Goal: Task Accomplishment & Management: Use online tool/utility

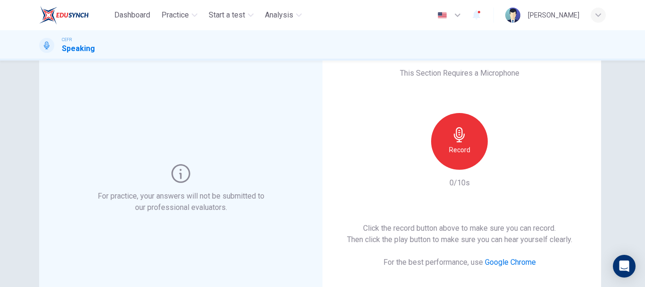
scroll to position [31, 0]
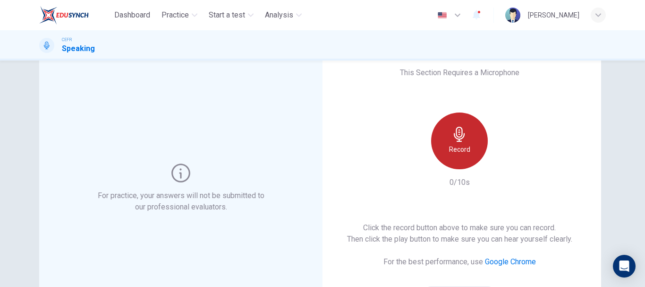
click at [460, 142] on div "Record" at bounding box center [459, 140] width 57 height 57
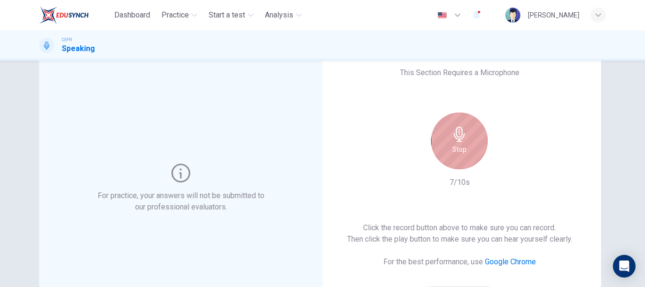
click at [460, 142] on div "Stop" at bounding box center [459, 140] width 57 height 57
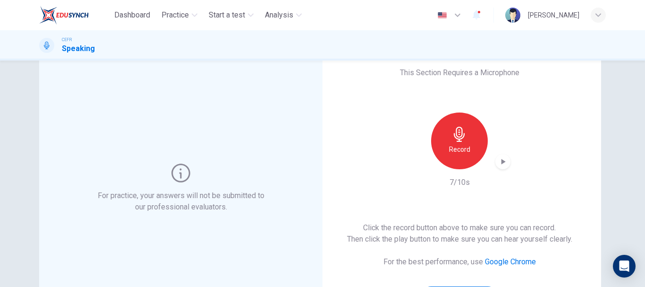
click at [507, 168] on div "Record" at bounding box center [460, 140] width 102 height 57
click at [502, 160] on icon "button" at bounding box center [502, 161] width 9 height 9
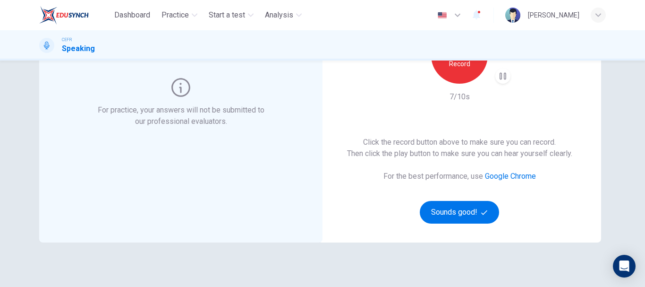
scroll to position [119, 0]
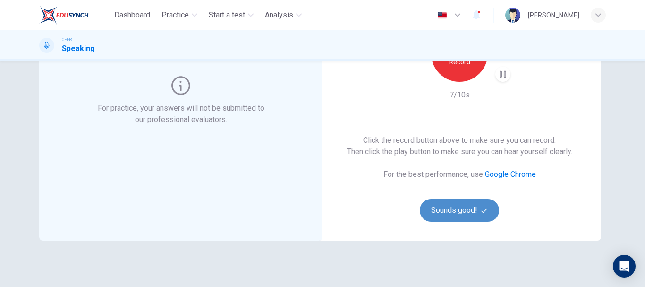
click at [478, 211] on button "Sounds good!" at bounding box center [459, 210] width 79 height 23
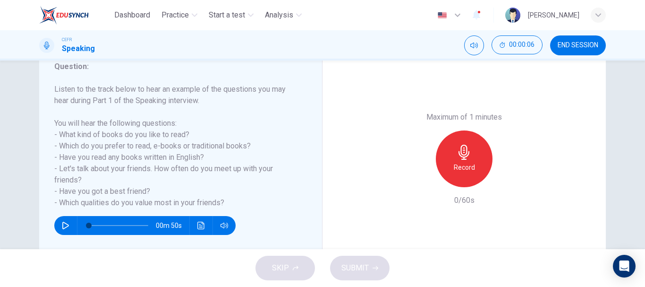
scroll to position [131, 0]
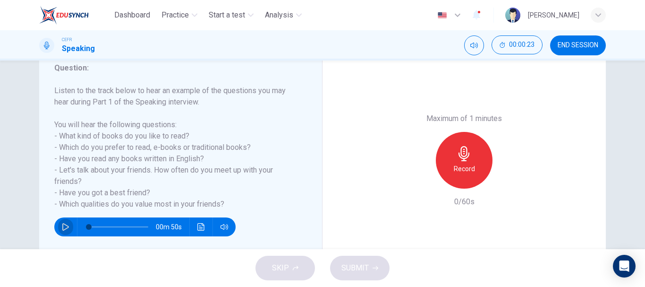
click at [67, 225] on button "button" at bounding box center [65, 226] width 15 height 19
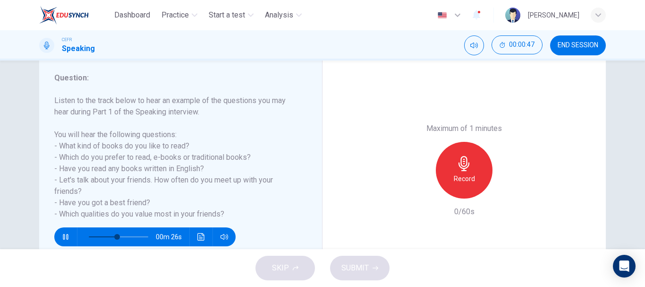
scroll to position [122, 0]
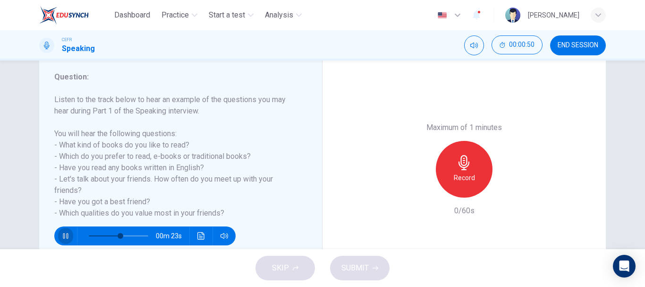
click at [66, 237] on icon "button" at bounding box center [66, 236] width 8 height 8
click at [73, 234] on div "00m 23s" at bounding box center [144, 235] width 181 height 19
click at [64, 236] on icon "button" at bounding box center [66, 236] width 8 height 8
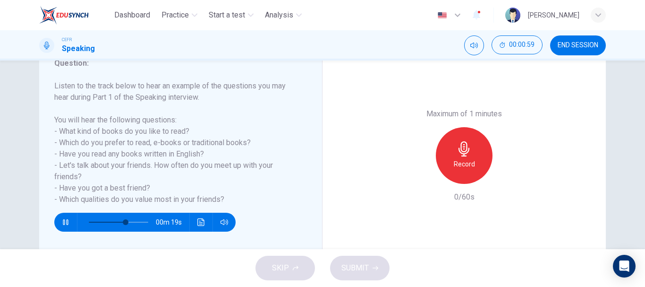
scroll to position [135, 0]
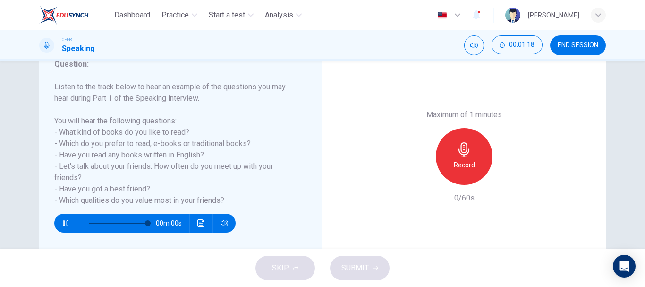
type input "0"
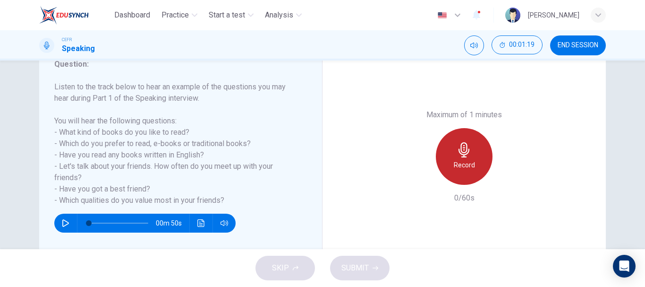
click at [457, 148] on icon "button" at bounding box center [464, 149] width 15 height 15
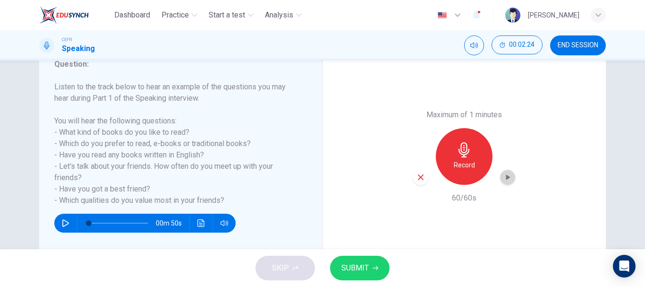
click at [507, 175] on icon "button" at bounding box center [507, 176] width 9 height 9
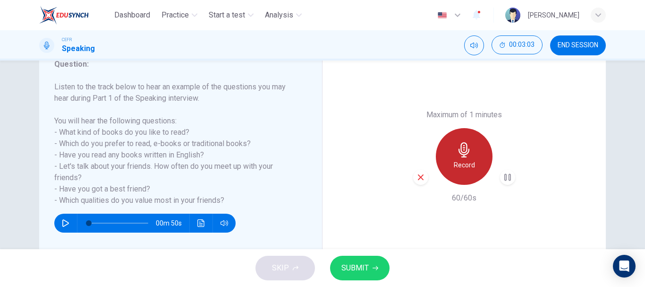
click at [461, 165] on h6 "Record" at bounding box center [464, 164] width 21 height 11
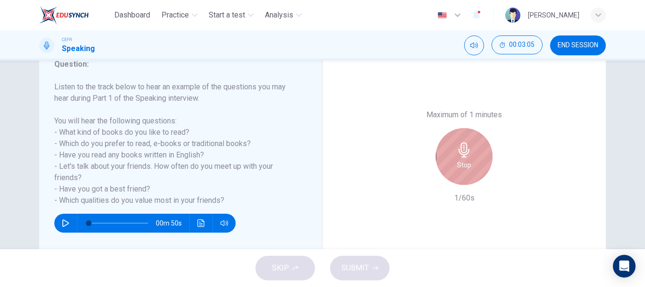
click at [461, 149] on icon "button" at bounding box center [464, 149] width 15 height 15
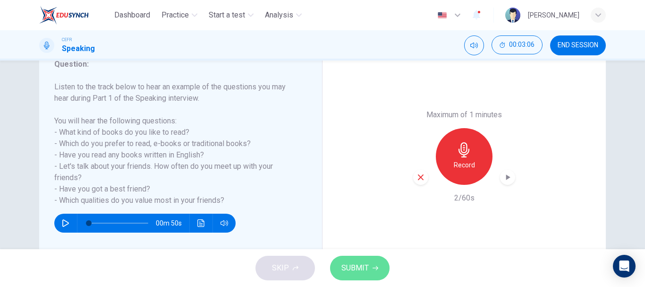
click at [345, 267] on span "SUBMIT" at bounding box center [355, 267] width 27 height 13
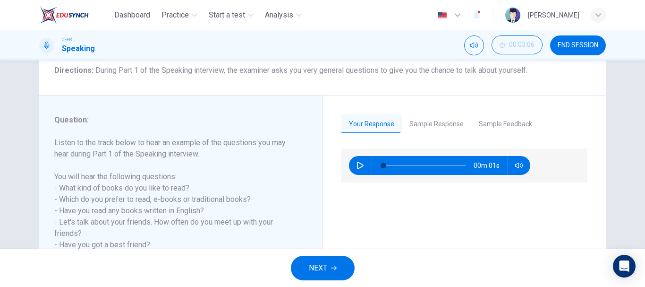
scroll to position [84, 0]
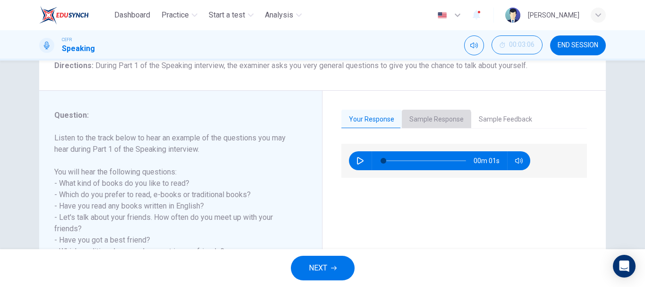
click at [430, 123] on button "Sample Response" at bounding box center [436, 120] width 69 height 20
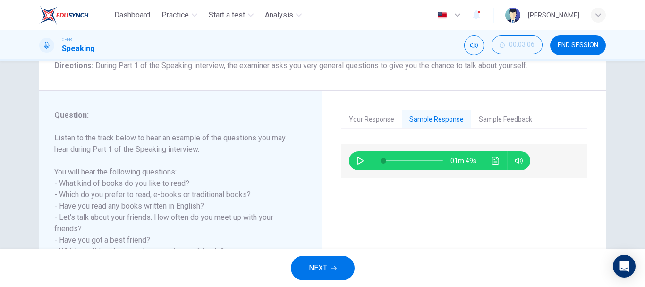
click at [357, 159] on icon "button" at bounding box center [361, 161] width 8 height 8
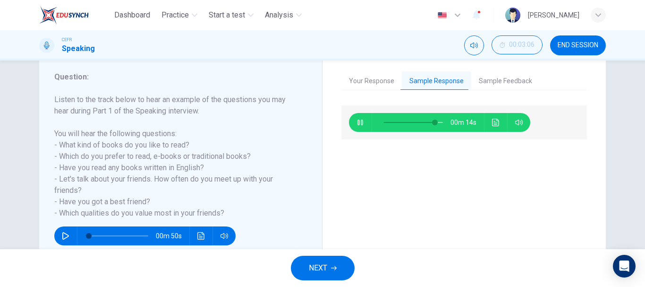
scroll to position [122, 0]
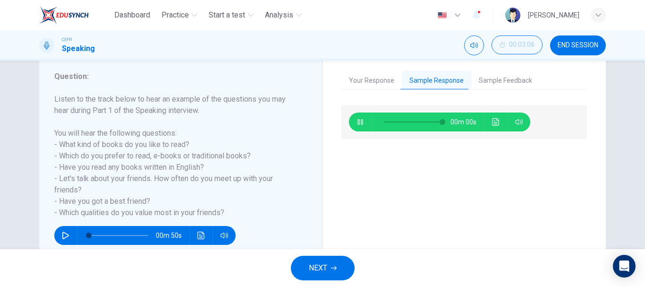
type input "0"
click at [512, 84] on button "Sample Feedback" at bounding box center [505, 81] width 68 height 20
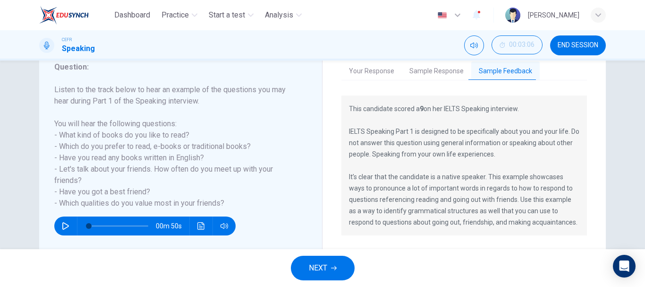
scroll to position [133, 0]
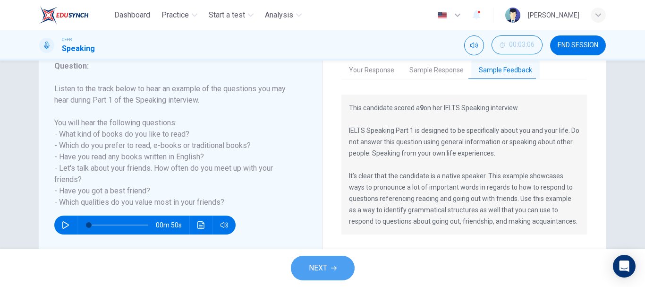
click at [338, 259] on button "NEXT" at bounding box center [323, 268] width 64 height 25
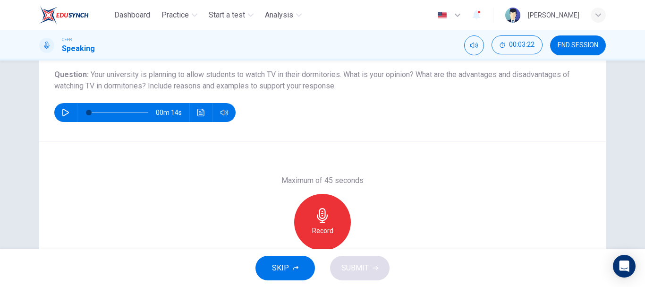
scroll to position [106, 0]
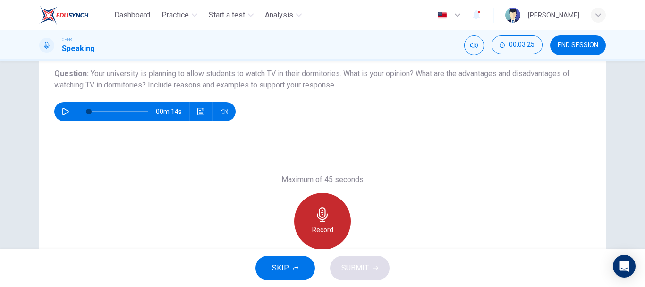
click at [328, 223] on div "Record" at bounding box center [322, 221] width 57 height 57
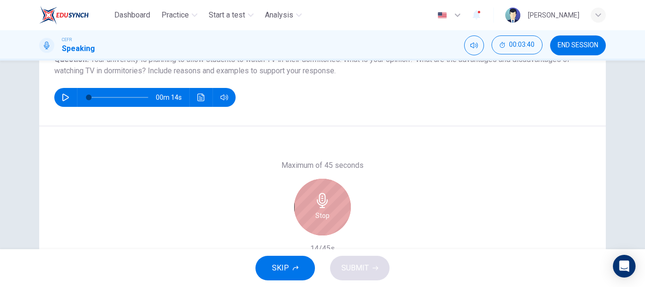
click at [325, 205] on icon "button" at bounding box center [322, 200] width 15 height 15
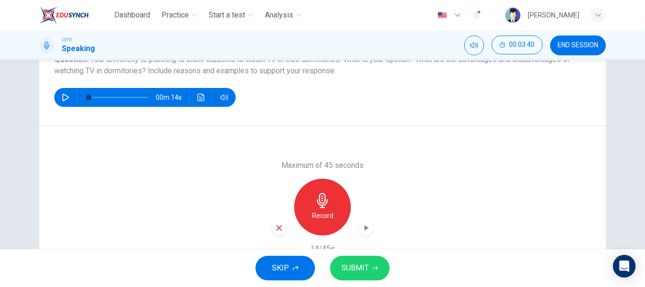
scroll to position [178, 0]
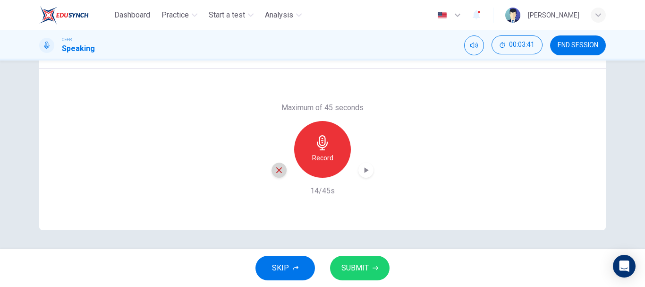
click at [277, 163] on div "button" at bounding box center [279, 169] width 15 height 15
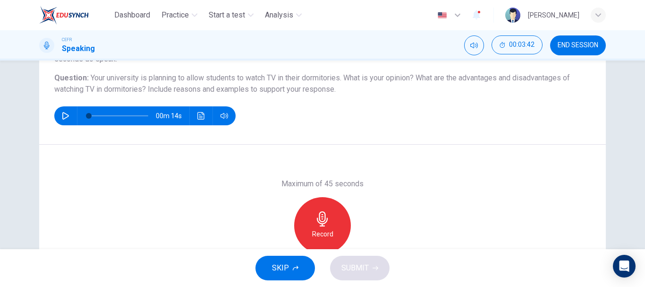
scroll to position [95, 0]
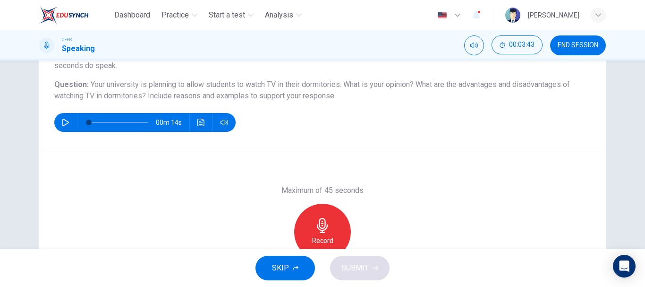
click at [318, 201] on div "Maximum of 45 seconds Record 0/45s" at bounding box center [323, 232] width 102 height 94
click at [317, 212] on div "Record" at bounding box center [322, 232] width 57 height 57
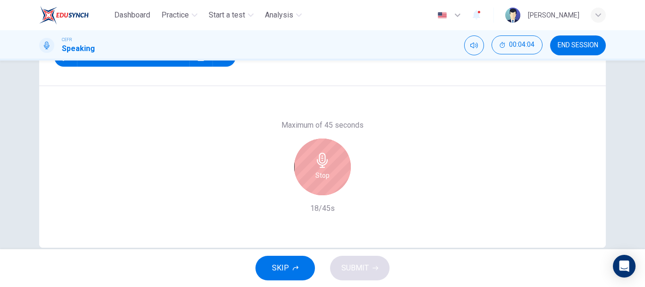
scroll to position [161, 0]
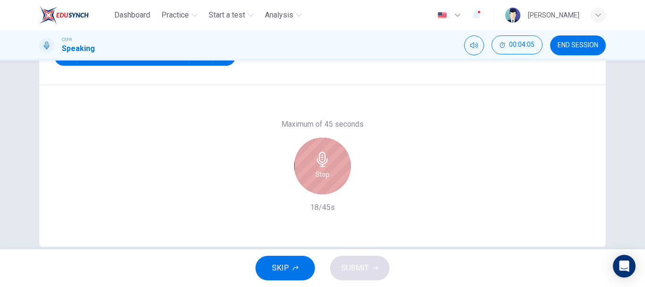
click at [319, 187] on div "Stop" at bounding box center [322, 165] width 57 height 57
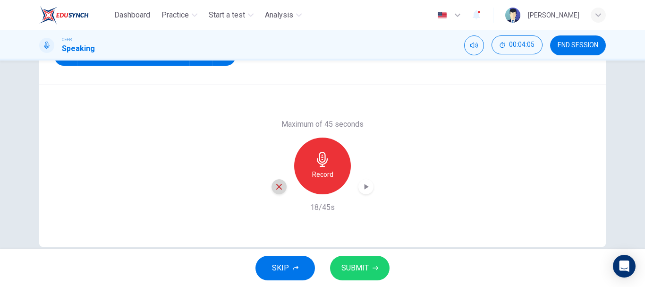
click at [275, 183] on icon "button" at bounding box center [279, 186] width 9 height 9
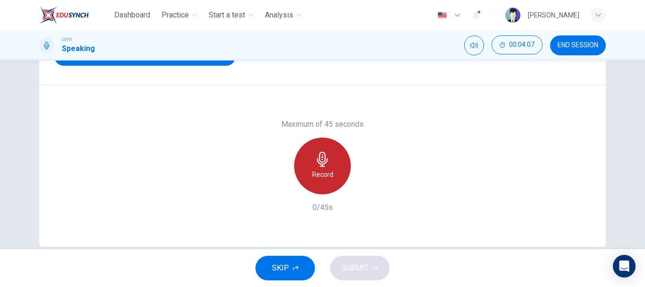
click at [326, 173] on h6 "Record" at bounding box center [322, 174] width 21 height 11
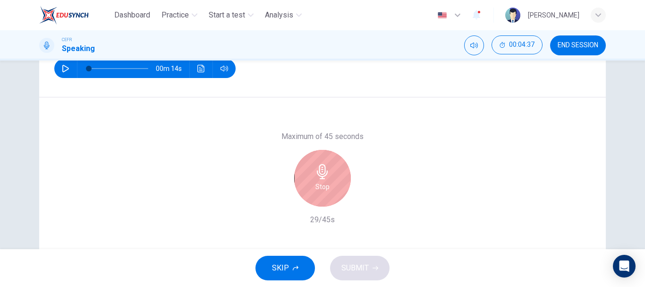
scroll to position [178, 0]
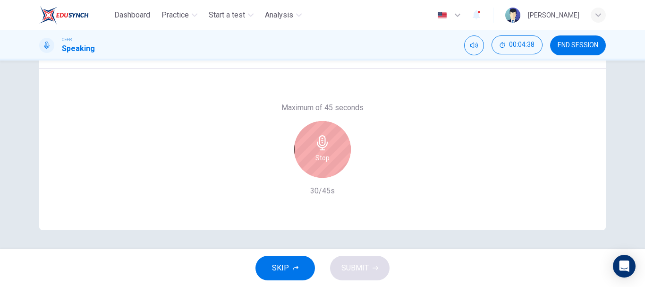
click at [329, 135] on div "Stop" at bounding box center [322, 149] width 57 height 57
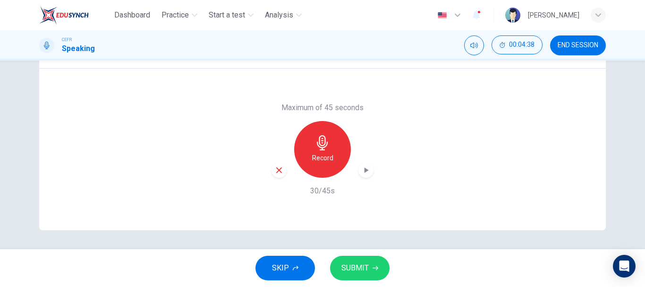
scroll to position [125, 0]
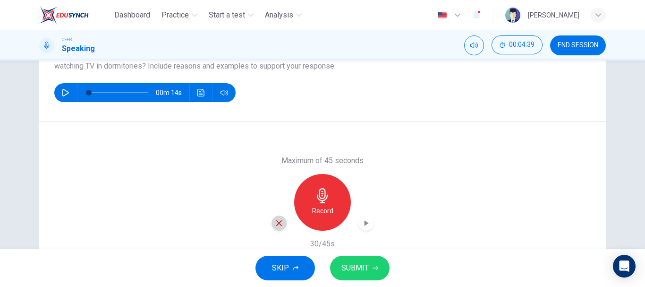
click at [278, 225] on icon "button" at bounding box center [279, 223] width 9 height 9
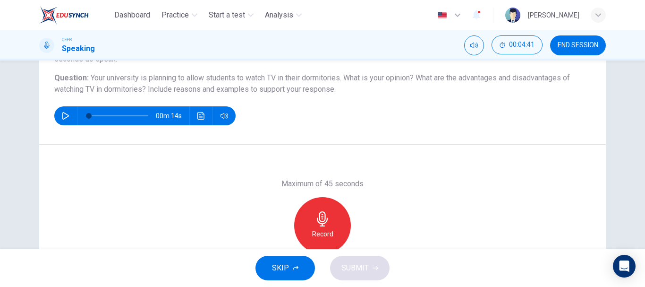
scroll to position [102, 0]
click at [304, 222] on div "Record" at bounding box center [322, 225] width 57 height 57
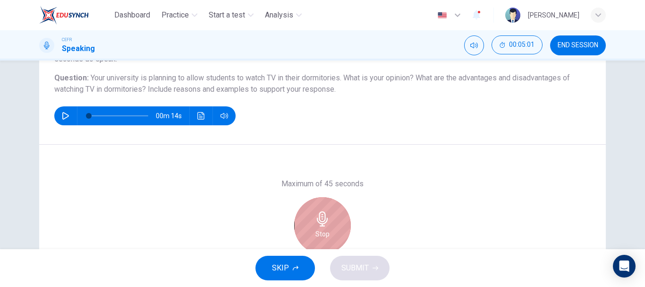
click at [304, 222] on div "Stop" at bounding box center [322, 225] width 57 height 57
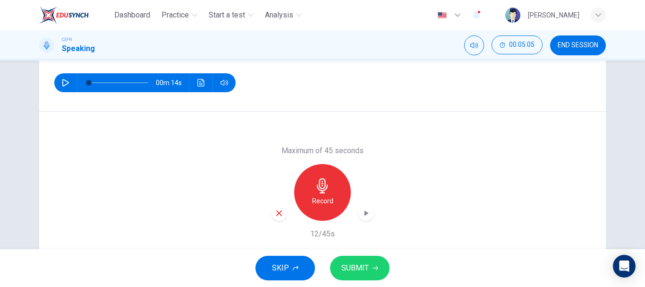
scroll to position [142, 0]
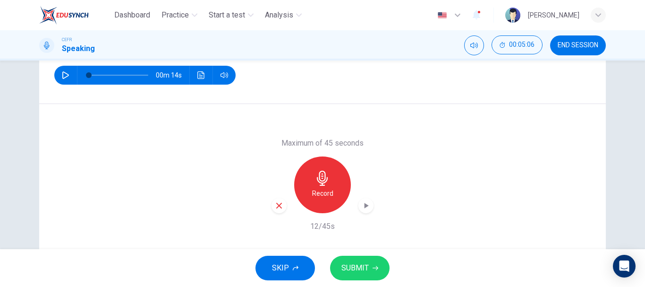
click at [276, 203] on icon "button" at bounding box center [279, 206] width 6 height 6
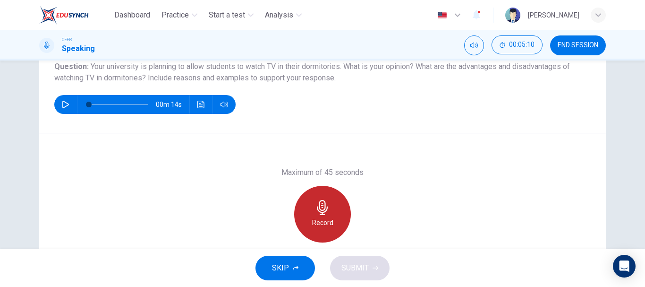
click at [317, 209] on icon "button" at bounding box center [322, 207] width 11 height 15
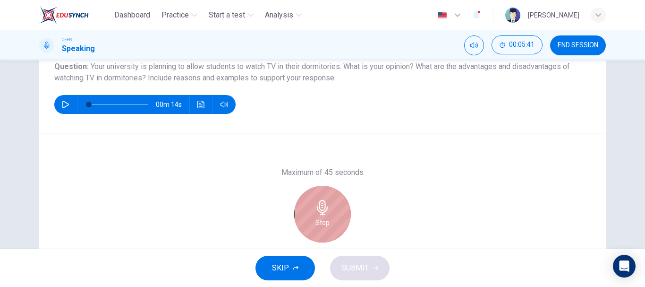
click at [317, 212] on icon "button" at bounding box center [322, 207] width 11 height 15
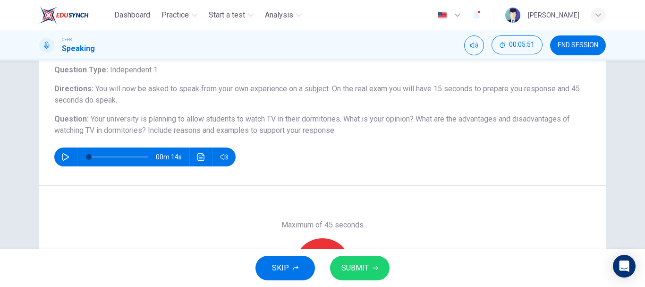
scroll to position [60, 0]
drag, startPoint x: 419, startPoint y: 121, endPoint x: 345, endPoint y: 120, distance: 74.2
click at [345, 120] on span "Your university is planning to allow students to watch TV in their dormitories.…" at bounding box center [312, 125] width 516 height 20
drag, startPoint x: 345, startPoint y: 120, endPoint x: 380, endPoint y: 120, distance: 34.5
click at [380, 120] on span "Your university is planning to allow students to watch TV in their dormitories.…" at bounding box center [312, 125] width 516 height 20
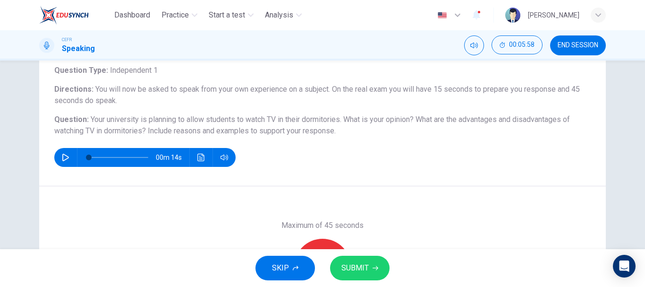
drag, startPoint x: 85, startPoint y: 120, endPoint x: 148, endPoint y: 121, distance: 62.8
click at [148, 121] on h6 "Question : Your university is planning to allow students to watch TV in their d…" at bounding box center [322, 125] width 537 height 23
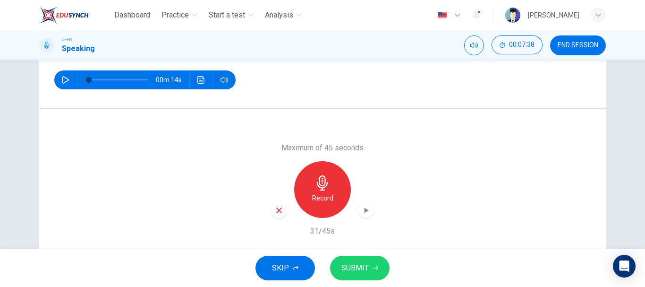
scroll to position [138, 0]
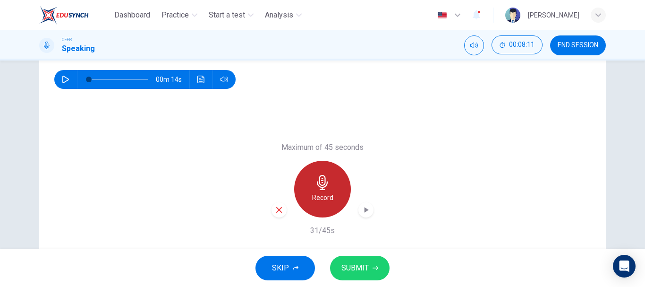
click at [323, 178] on icon "button" at bounding box center [322, 182] width 11 height 15
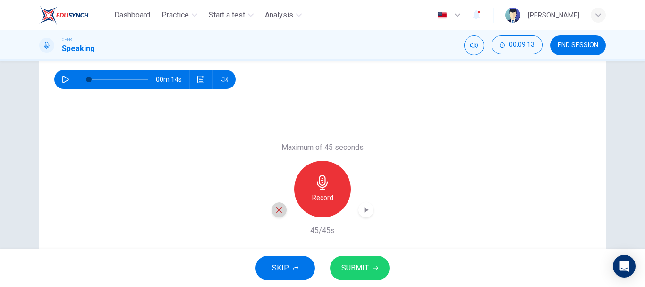
click at [282, 205] on div "button" at bounding box center [279, 209] width 15 height 15
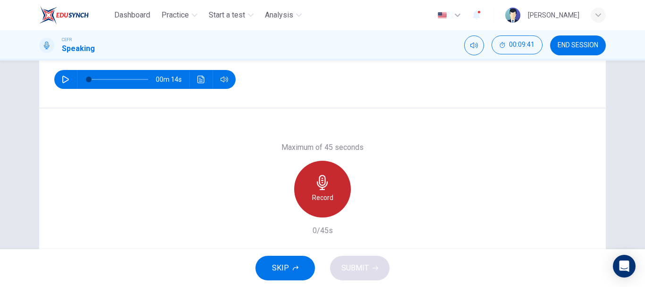
click at [313, 172] on div "Record" at bounding box center [322, 189] width 57 height 57
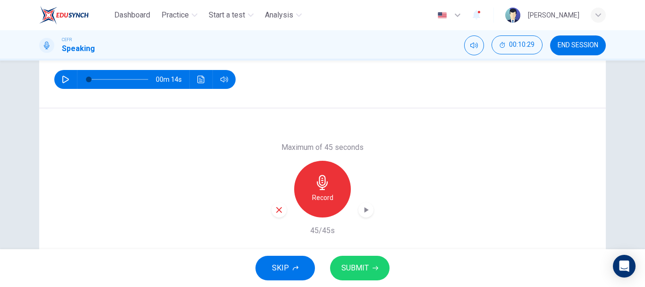
click at [364, 218] on div "Maximum of 45 seconds Record 45/45s" at bounding box center [323, 189] width 102 height 94
click at [367, 211] on icon "button" at bounding box center [365, 209] width 9 height 9
click at [327, 171] on div "Record" at bounding box center [322, 189] width 57 height 57
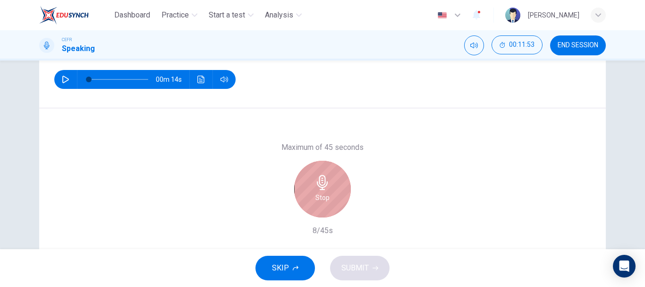
click at [327, 171] on div "Stop" at bounding box center [322, 189] width 57 height 57
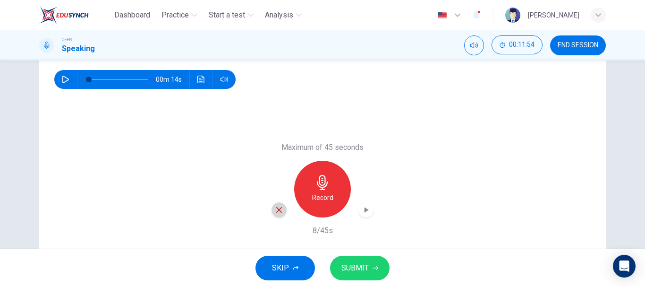
click at [275, 211] on icon "button" at bounding box center [279, 209] width 9 height 9
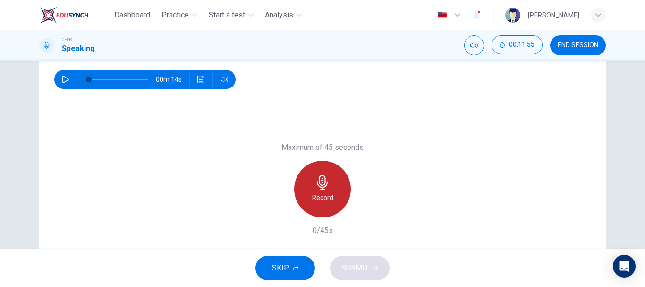
click at [325, 200] on h6 "Record" at bounding box center [322, 197] width 21 height 11
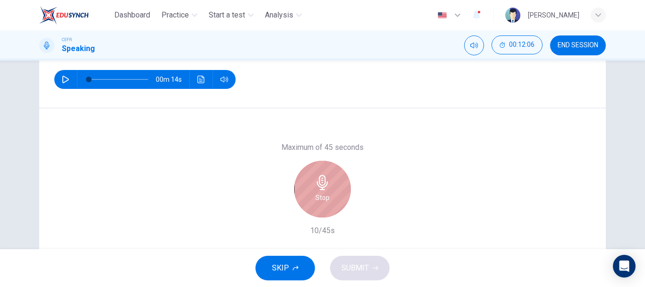
click at [325, 200] on h6 "Stop" at bounding box center [323, 197] width 14 height 11
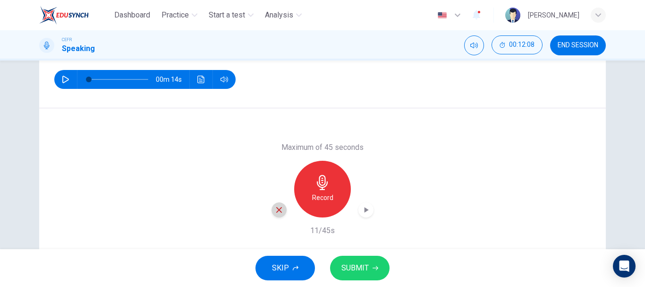
click at [279, 217] on div "button" at bounding box center [279, 209] width 15 height 15
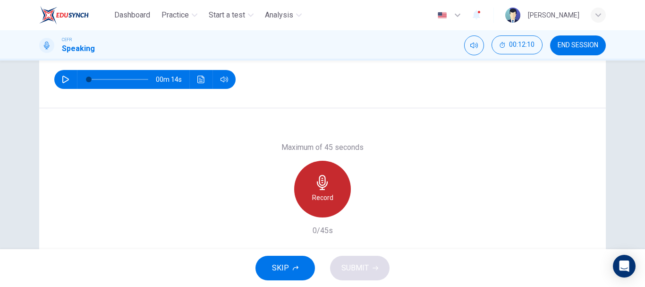
click at [333, 189] on div "Record" at bounding box center [322, 189] width 57 height 57
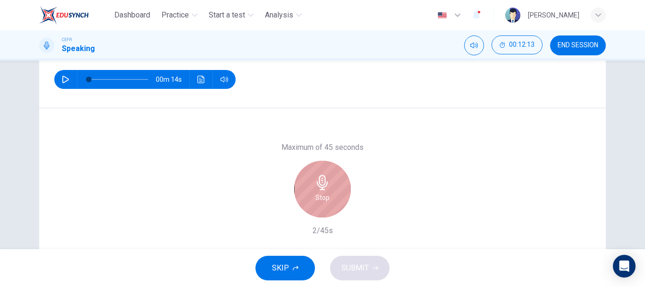
click at [333, 189] on div "Stop" at bounding box center [322, 189] width 57 height 57
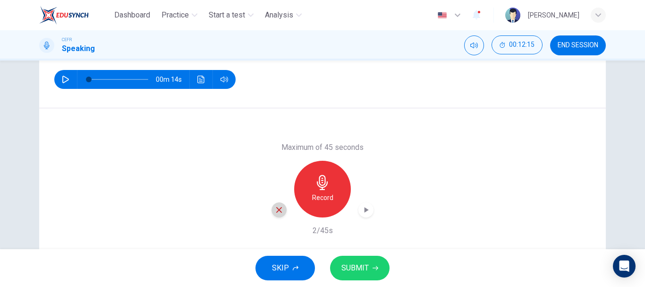
click at [278, 208] on icon "button" at bounding box center [279, 210] width 6 height 6
click at [315, 202] on h6 "Record" at bounding box center [322, 197] width 21 height 11
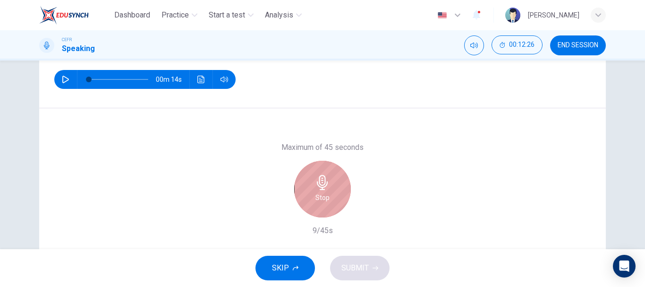
click at [316, 202] on h6 "Stop" at bounding box center [323, 197] width 14 height 11
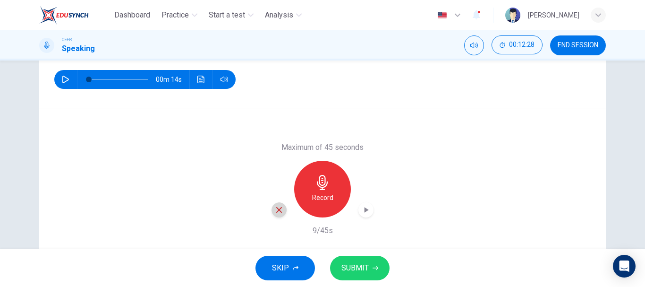
click at [278, 207] on icon "button" at bounding box center [279, 209] width 9 height 9
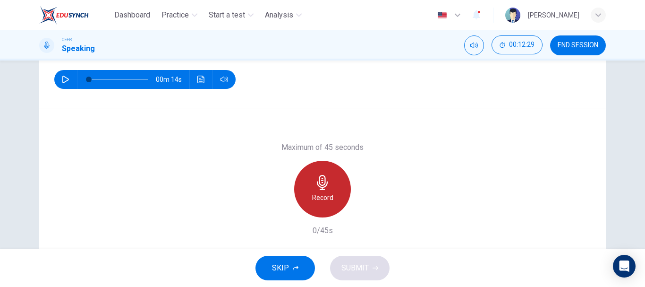
click at [320, 208] on div "Record" at bounding box center [322, 189] width 57 height 57
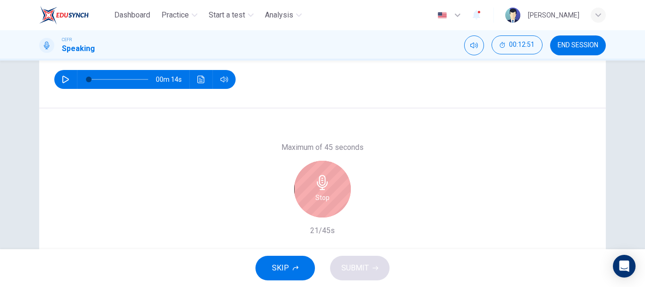
click at [320, 208] on div "Stop" at bounding box center [322, 189] width 57 height 57
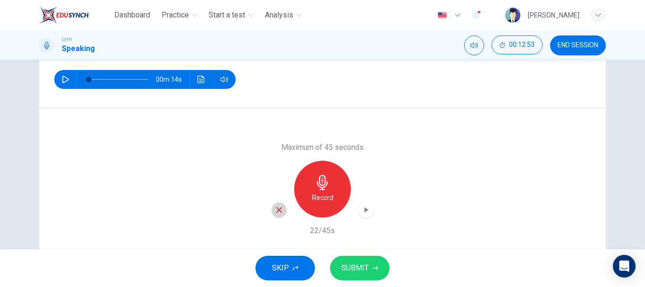
click at [275, 212] on icon "button" at bounding box center [279, 209] width 9 height 9
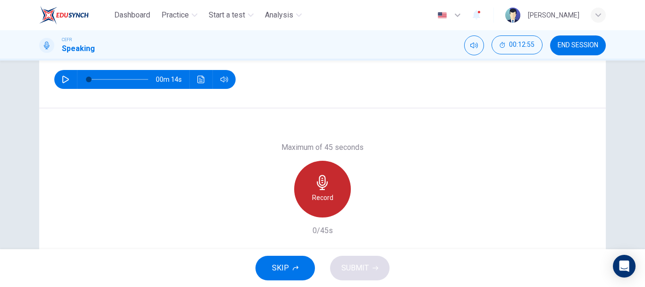
click at [318, 198] on h6 "Record" at bounding box center [322, 197] width 21 height 11
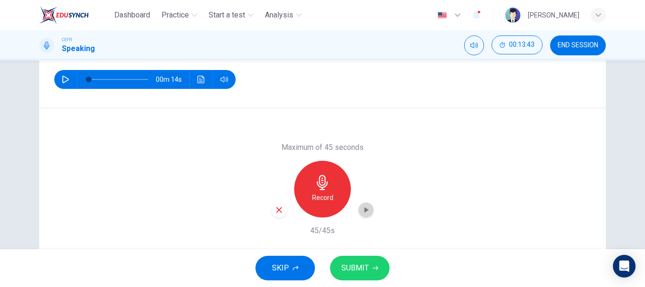
click at [362, 207] on icon "button" at bounding box center [365, 209] width 9 height 9
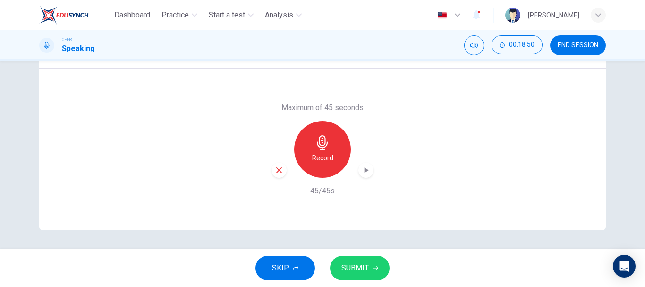
scroll to position [0, 0]
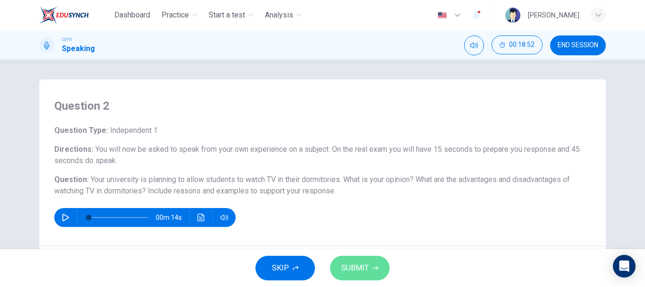
click at [342, 261] on span "SUBMIT" at bounding box center [355, 267] width 27 height 13
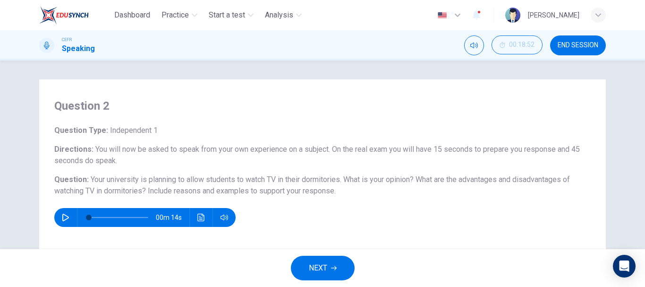
scroll to position [178, 0]
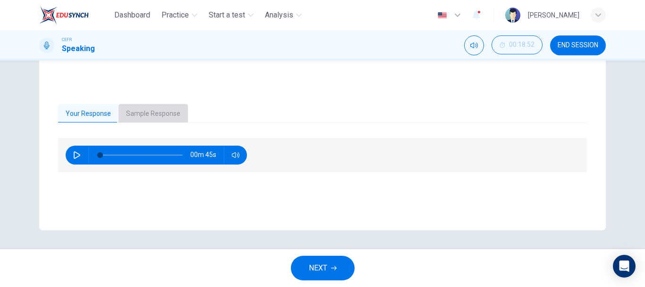
click at [167, 113] on button "Sample Response" at bounding box center [153, 114] width 69 height 20
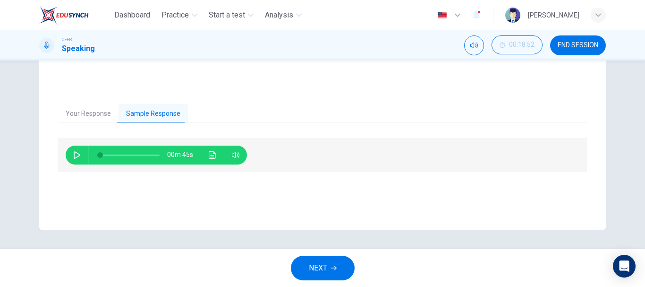
click at [77, 153] on icon "button" at bounding box center [77, 155] width 8 height 8
type input "0"
click at [210, 158] on icon "Click to see the audio transcription" at bounding box center [213, 155] width 8 height 8
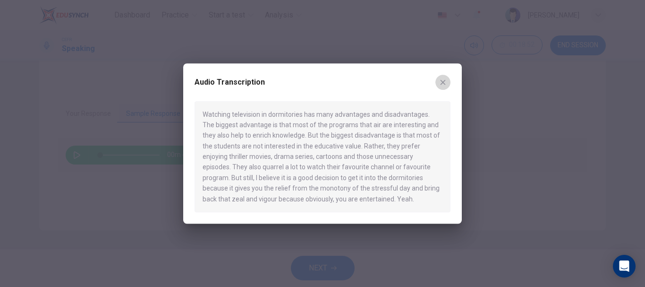
click at [443, 84] on icon "button" at bounding box center [443, 82] width 8 height 8
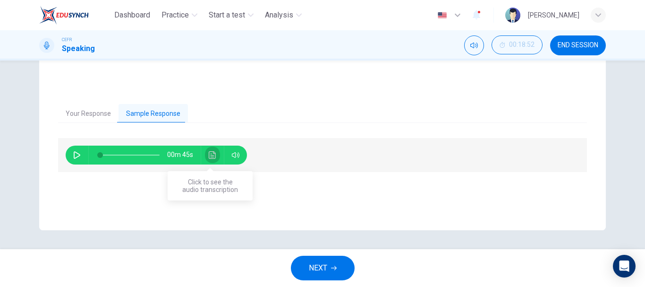
click at [209, 153] on icon "Click to see the audio transcription" at bounding box center [213, 155] width 8 height 8
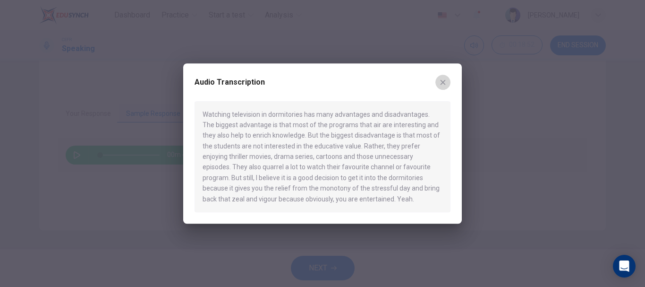
click at [442, 83] on icon "button" at bounding box center [443, 82] width 8 height 8
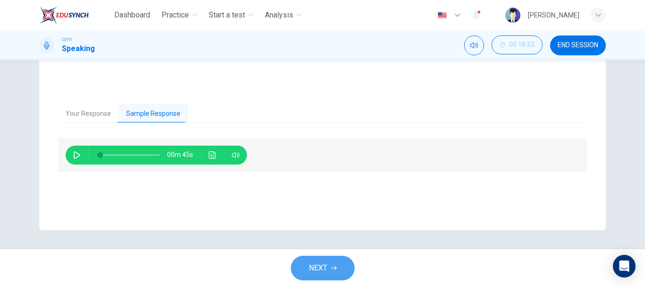
click at [326, 265] on span "NEXT" at bounding box center [318, 267] width 18 height 13
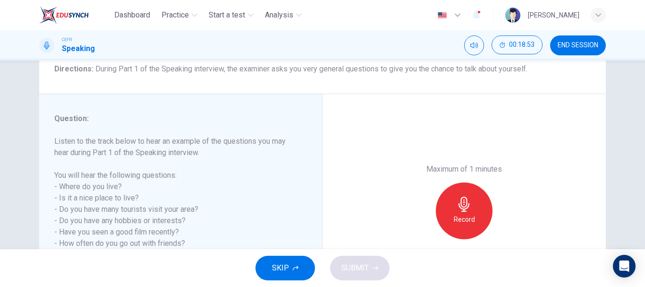
scroll to position [81, 0]
click at [577, 44] on span "END SESSION" at bounding box center [578, 46] width 41 height 8
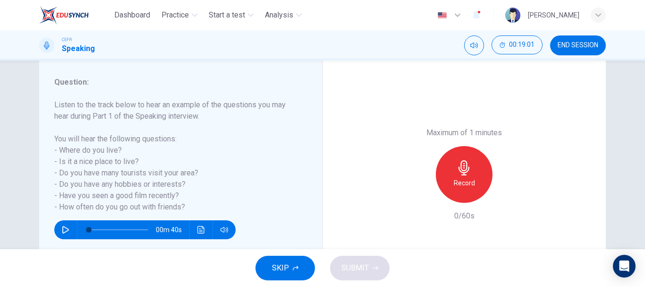
scroll to position [117, 0]
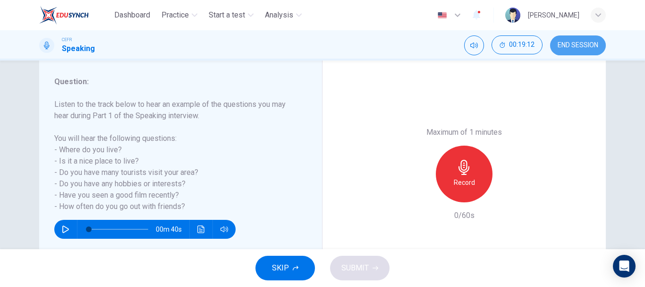
click at [589, 40] on button "END SESSION" at bounding box center [578, 45] width 56 height 20
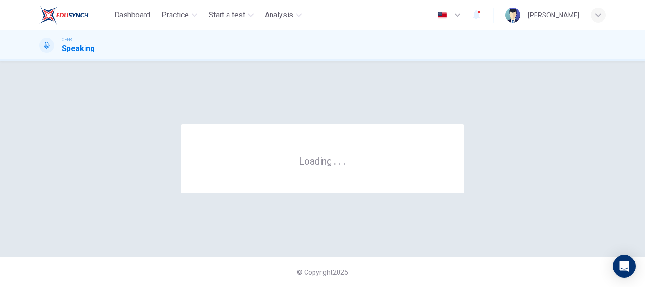
scroll to position [0, 0]
